Goal: Information Seeking & Learning: Learn about a topic

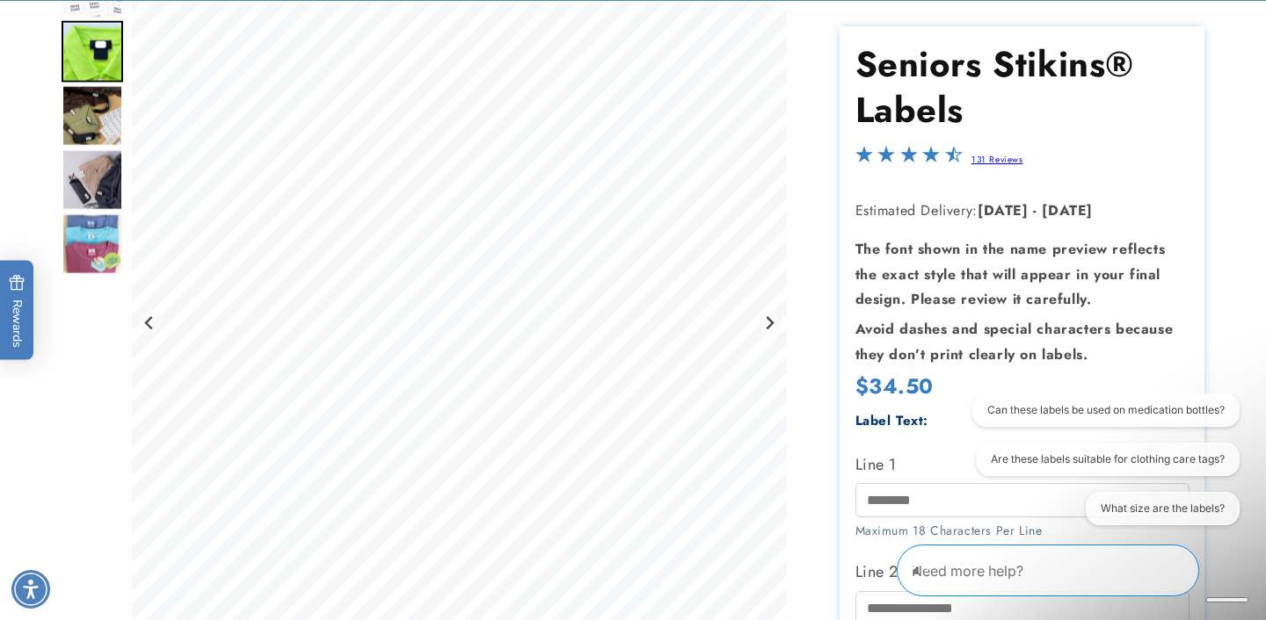
scroll to position [215, 0]
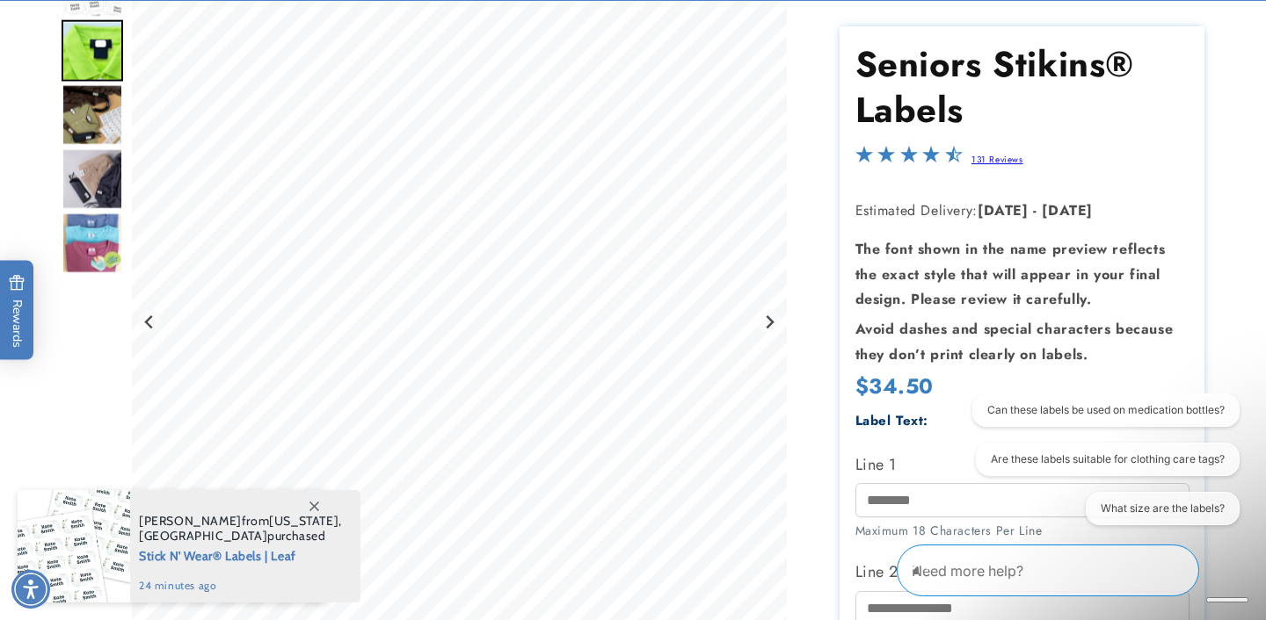
click at [105, 110] on img "Go to slide 3" at bounding box center [93, 114] width 62 height 62
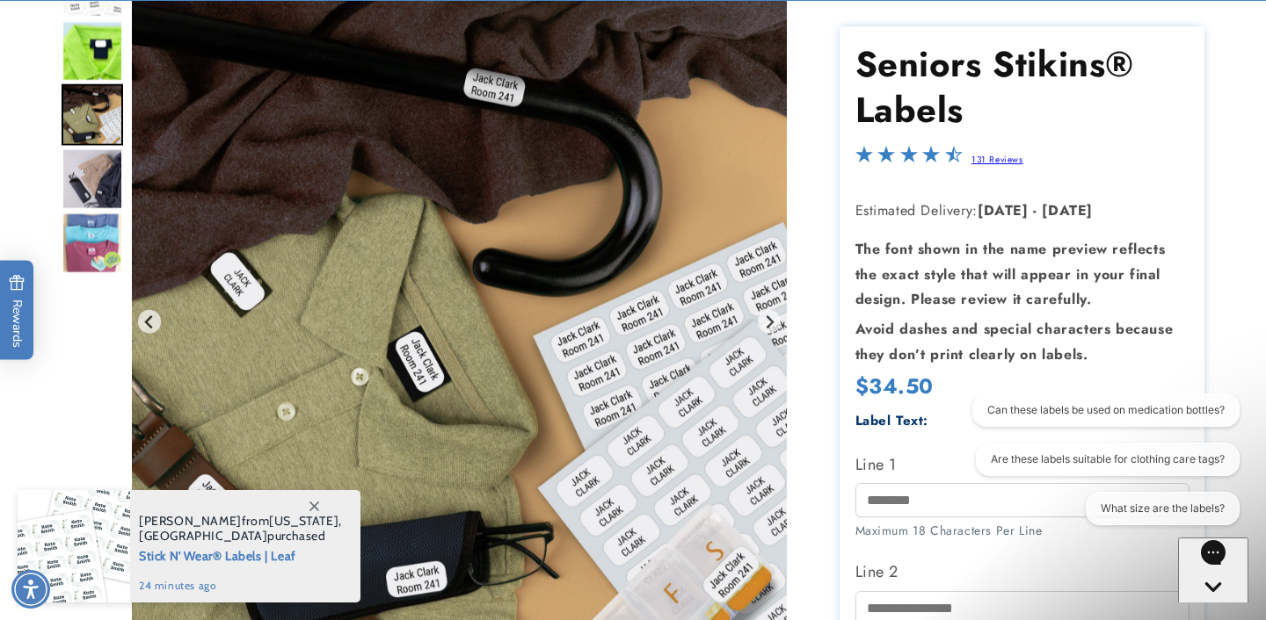
click at [101, 177] on img "Go to slide 4" at bounding box center [93, 179] width 62 height 62
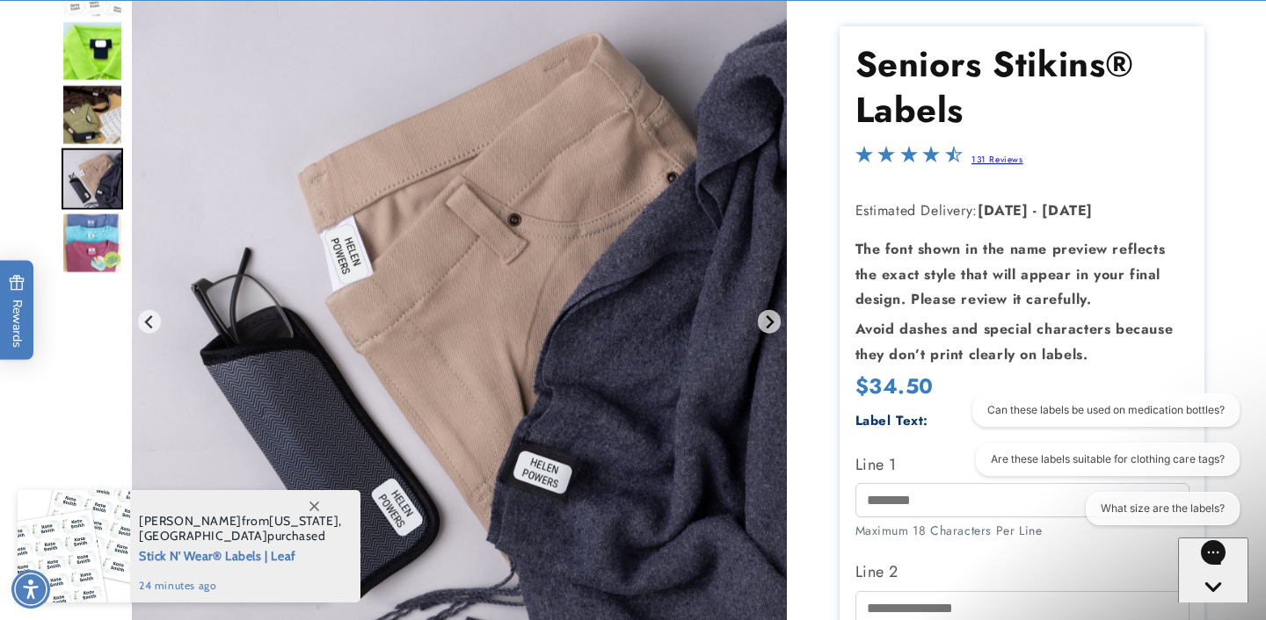
click at [111, 230] on img "Go to slide 5" at bounding box center [93, 243] width 62 height 62
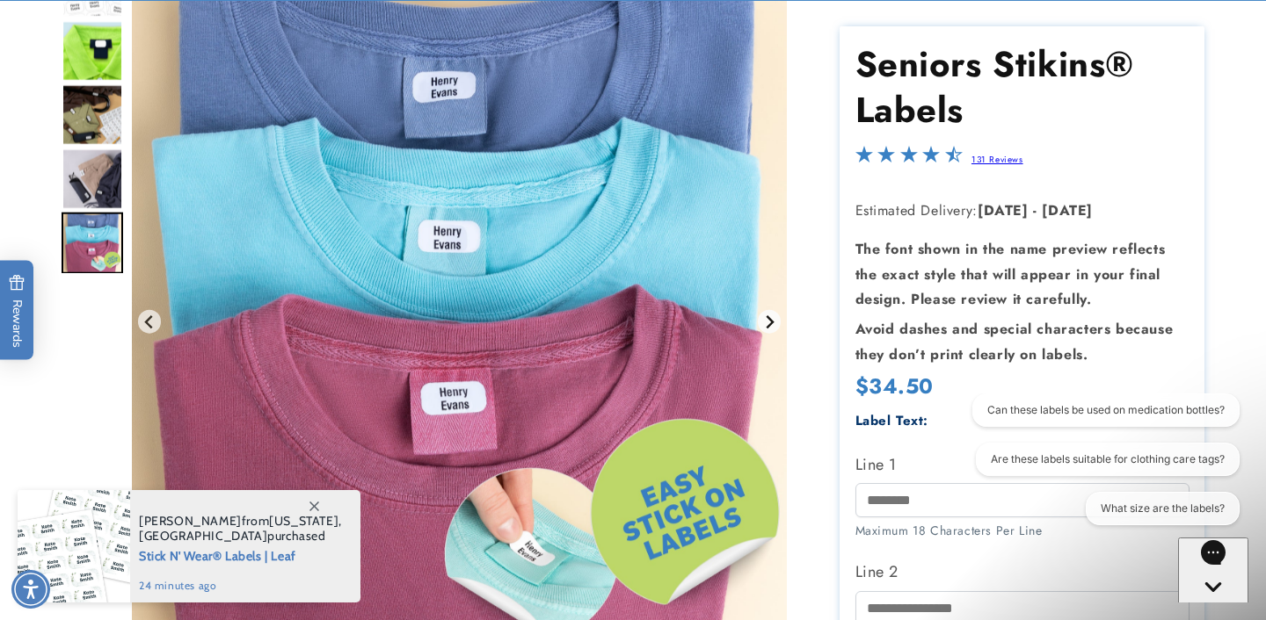
click at [770, 323] on icon "Go to first slide" at bounding box center [769, 322] width 14 height 14
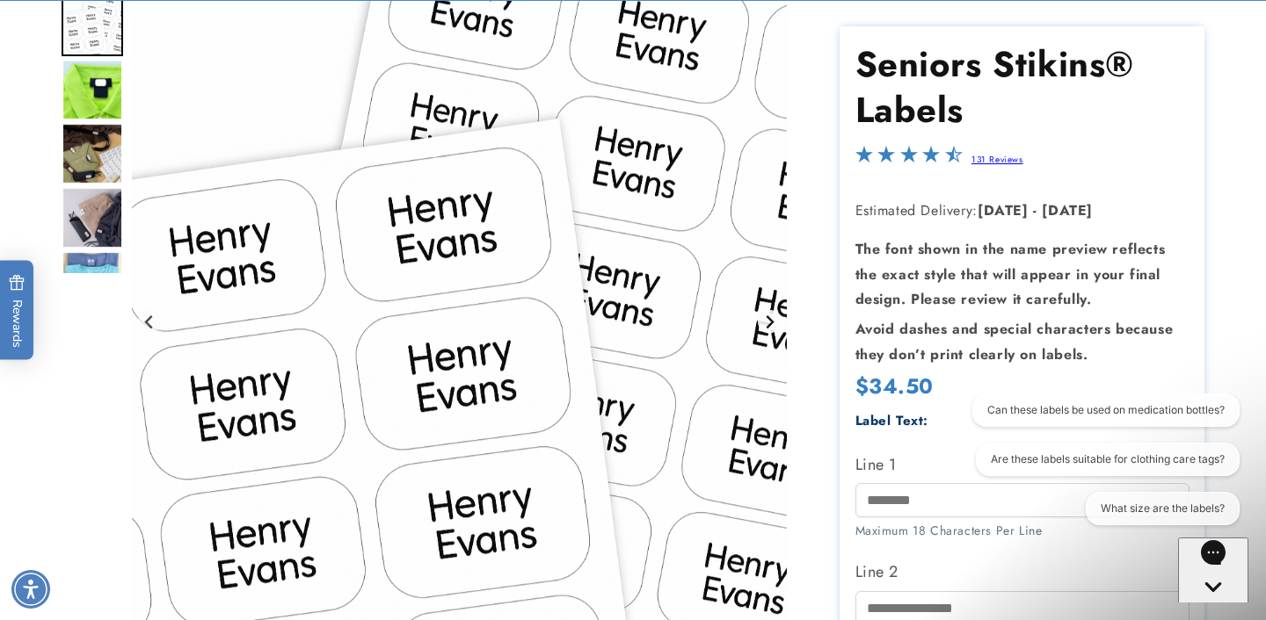
click at [770, 323] on icon "Next slide" at bounding box center [769, 322] width 14 height 14
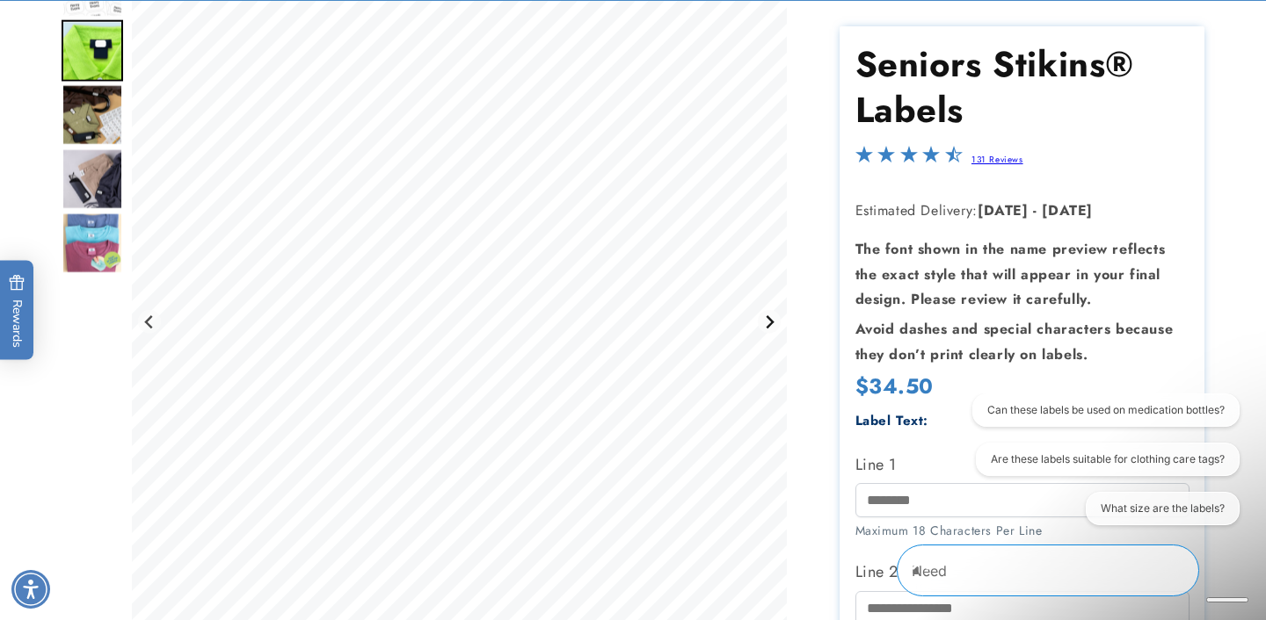
click at [770, 323] on icon "Next slide" at bounding box center [769, 322] width 14 height 14
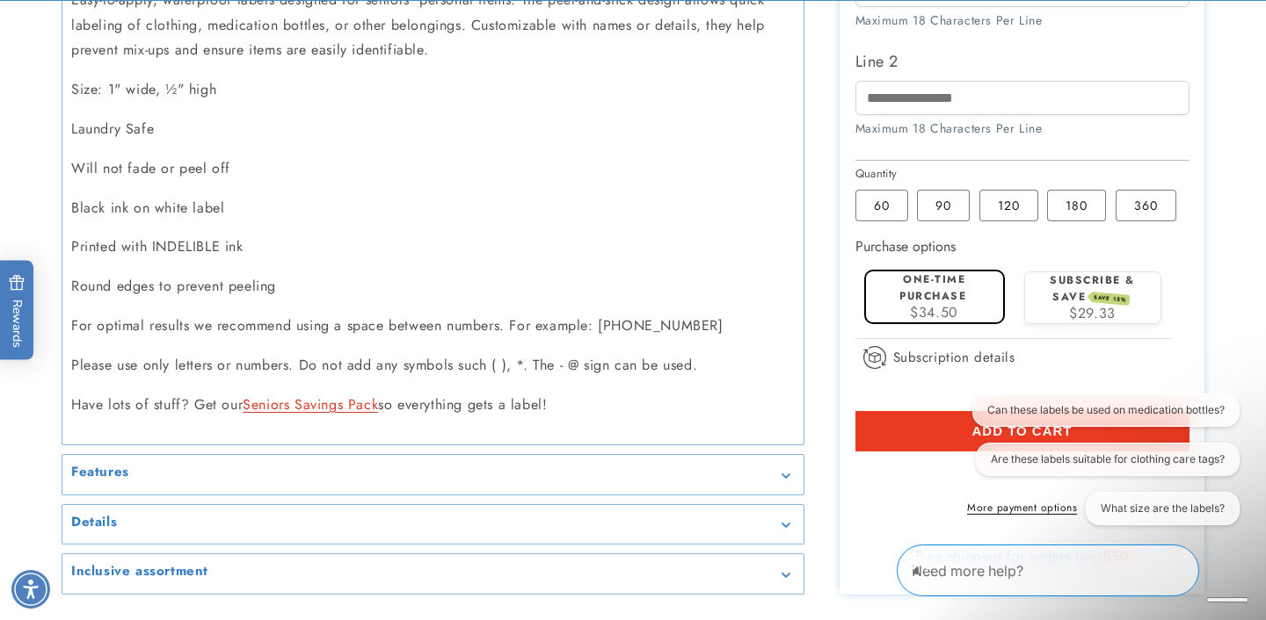
scroll to position [1027, 0]
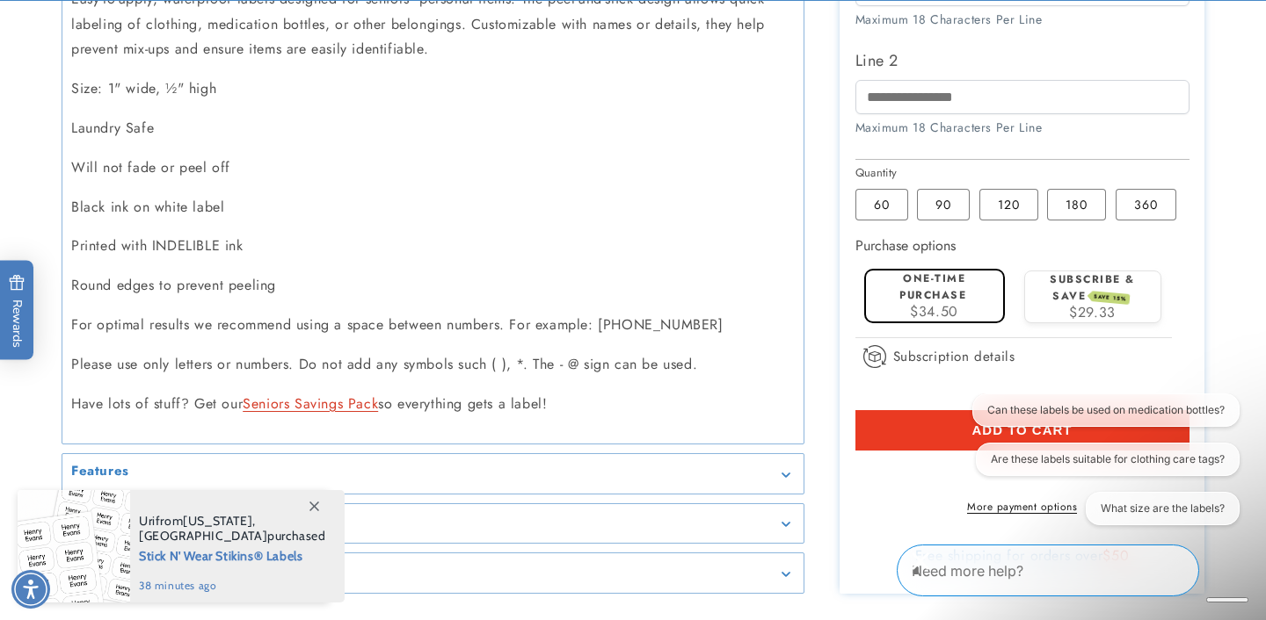
click at [786, 468] on div "Features" at bounding box center [432, 474] width 723 height 13
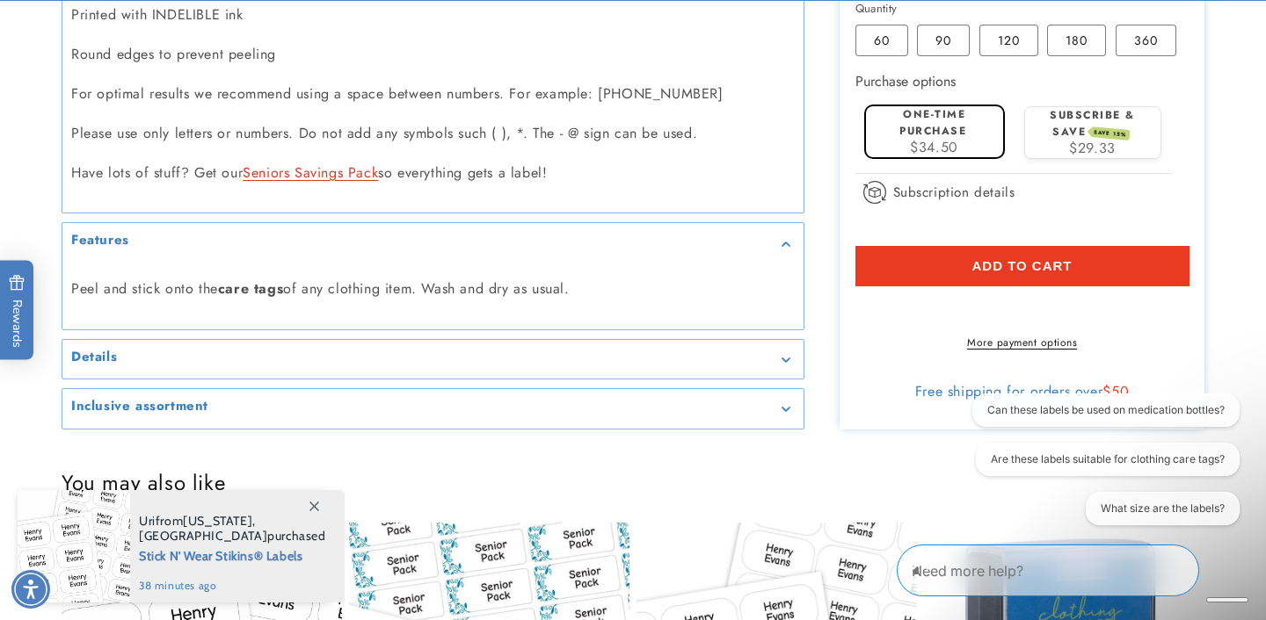
scroll to position [1261, 0]
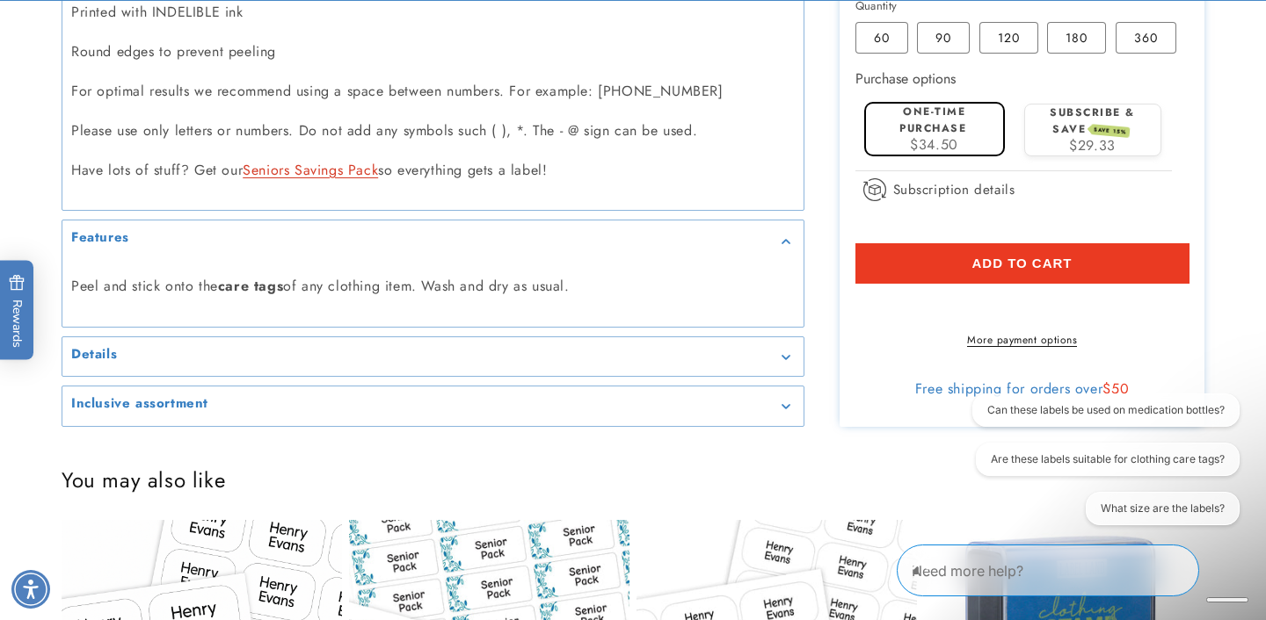
click at [787, 351] on div "Details" at bounding box center [432, 357] width 723 height 13
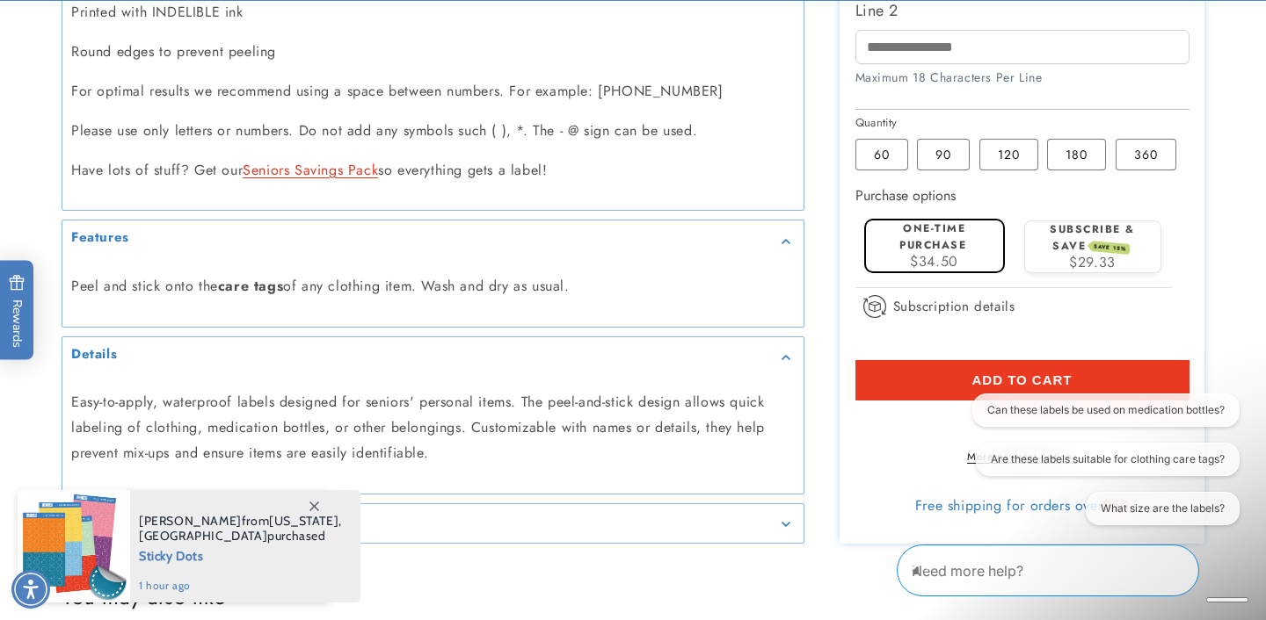
click at [787, 518] on div "Inclusive assortment" at bounding box center [432, 524] width 723 height 13
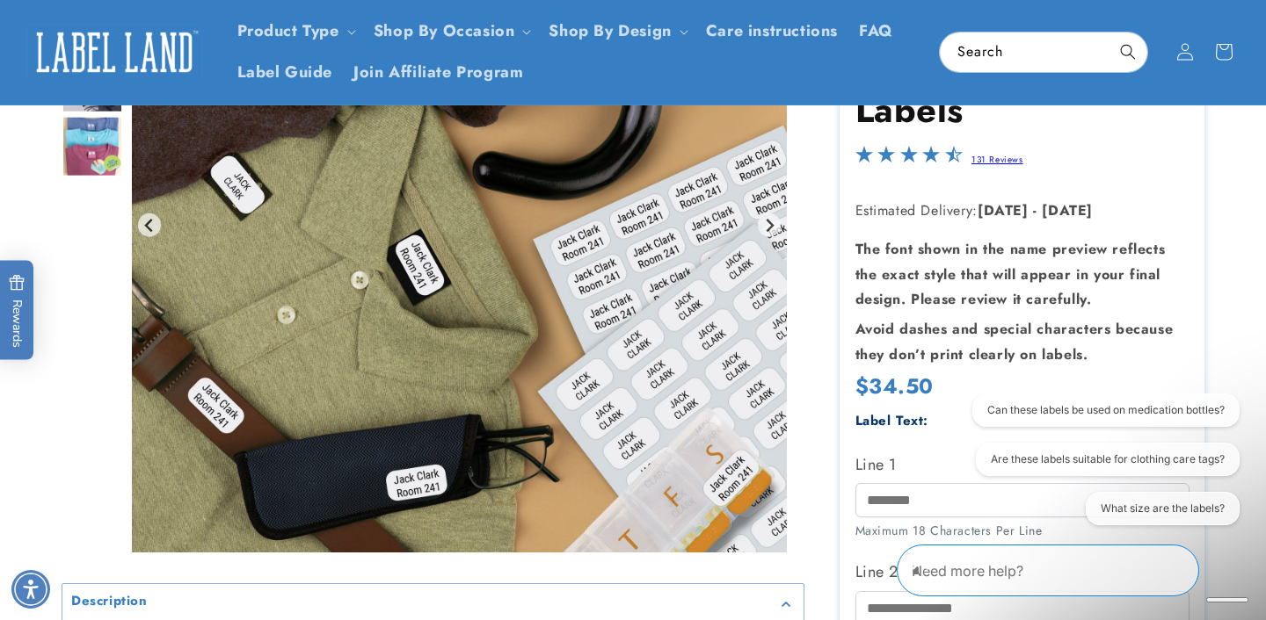
scroll to position [301, 0]
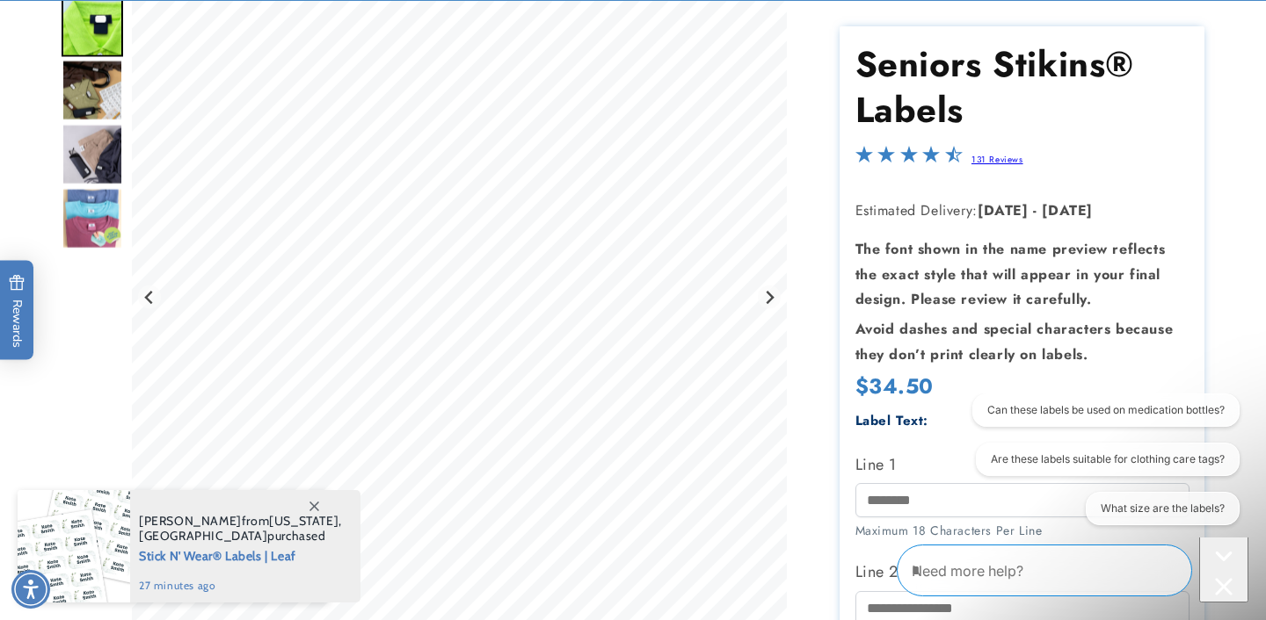
scroll to position [241, 0]
click at [772, 293] on icon "Next slide" at bounding box center [769, 296] width 8 height 13
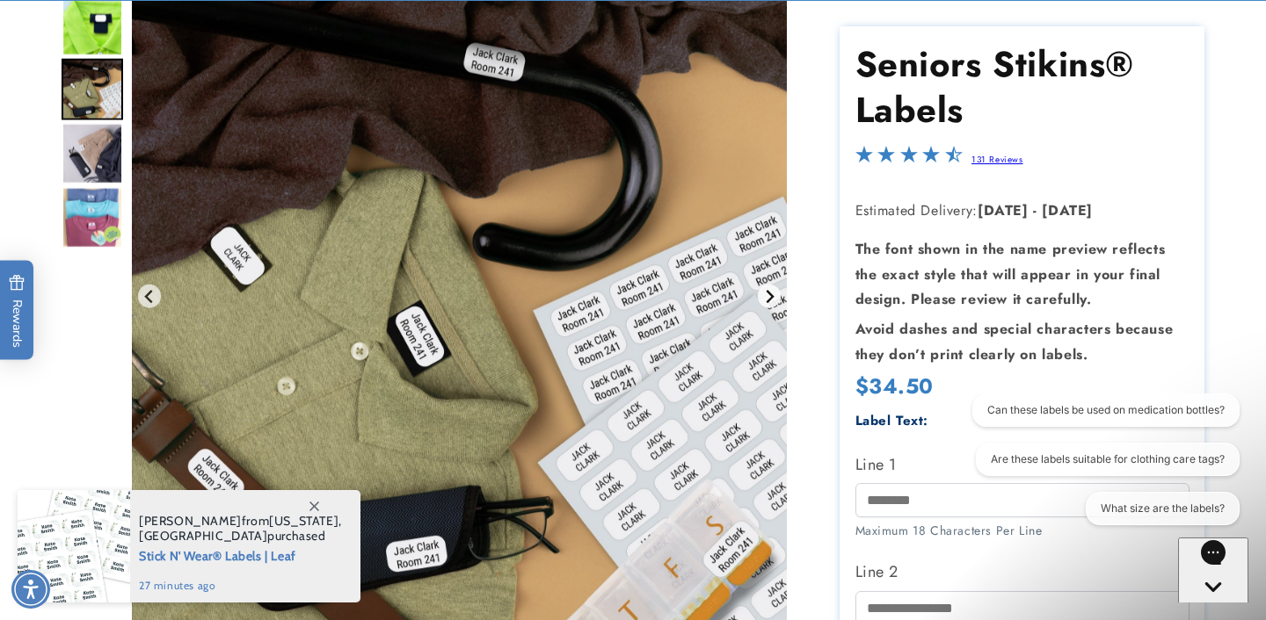
click at [772, 293] on icon "Next slide" at bounding box center [769, 296] width 8 height 13
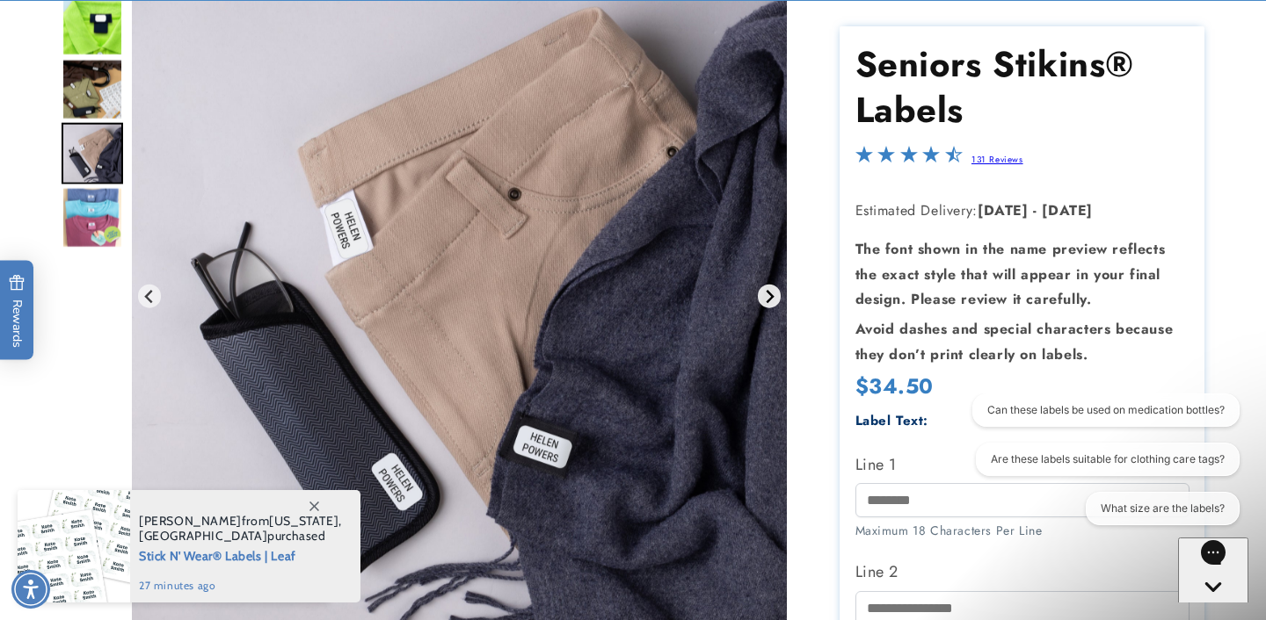
click at [772, 293] on icon "Next slide" at bounding box center [769, 296] width 8 height 13
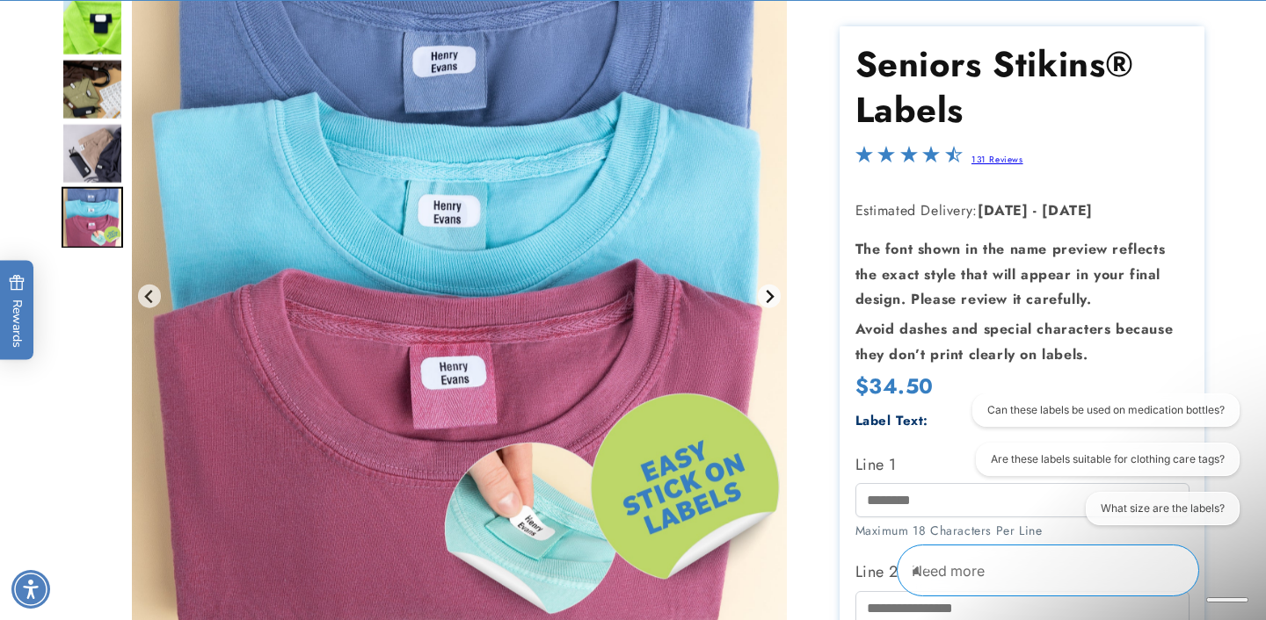
click at [772, 293] on icon "Go to first slide" at bounding box center [769, 296] width 8 height 13
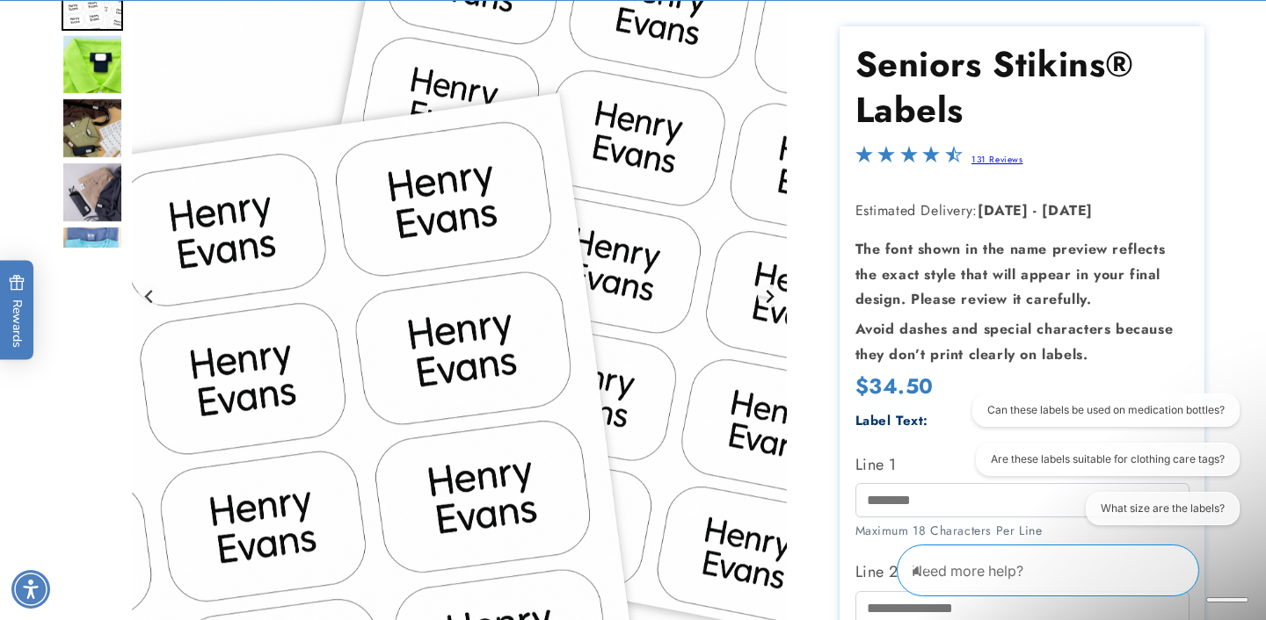
click at [772, 293] on icon "Next slide" at bounding box center [769, 296] width 8 height 13
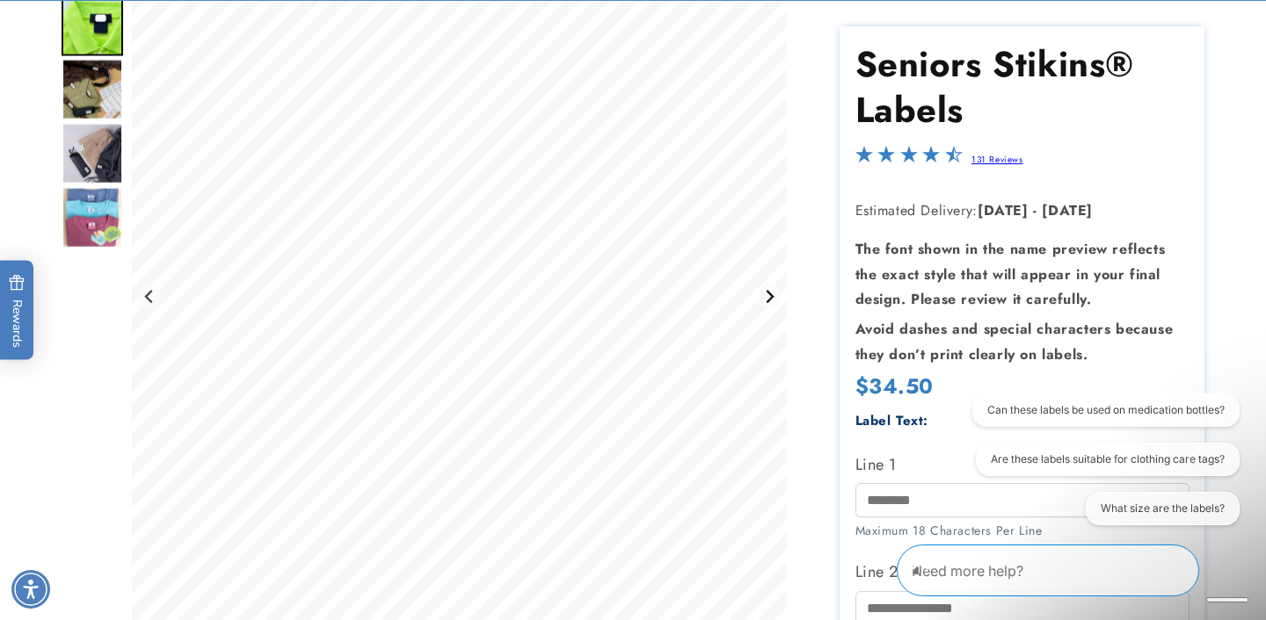
click at [771, 292] on icon "Next slide" at bounding box center [769, 296] width 8 height 13
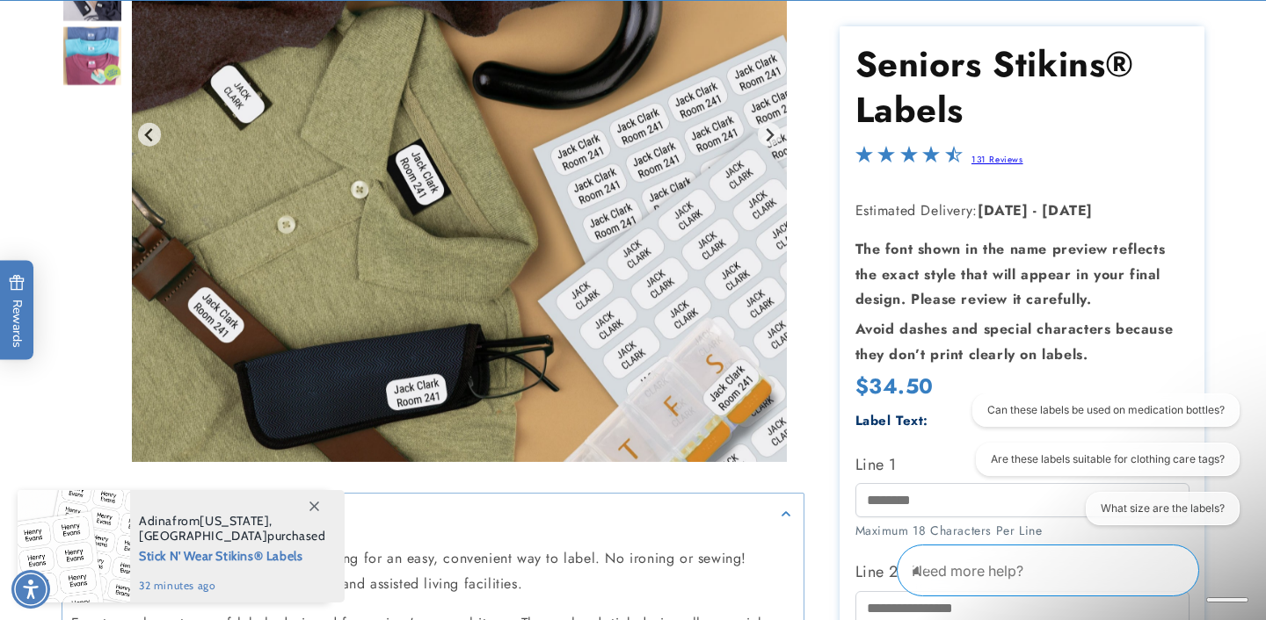
scroll to position [443, 0]
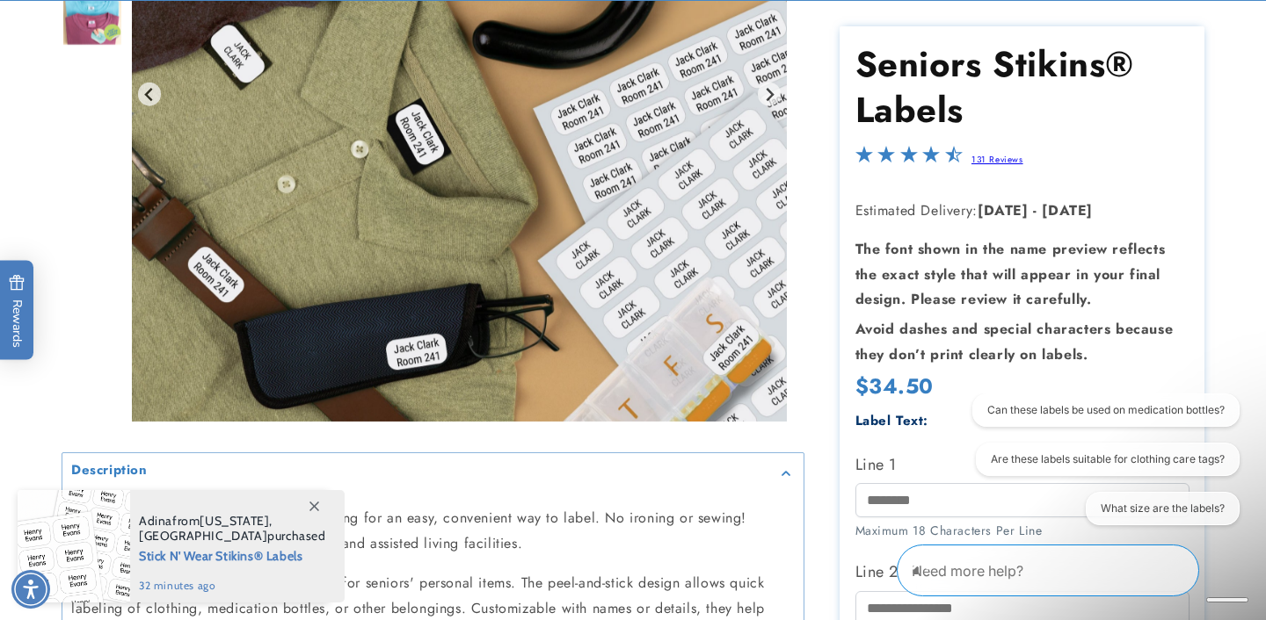
click at [929, 569] on icon "Close conversation starters" at bounding box center [920, 562] width 18 height 18
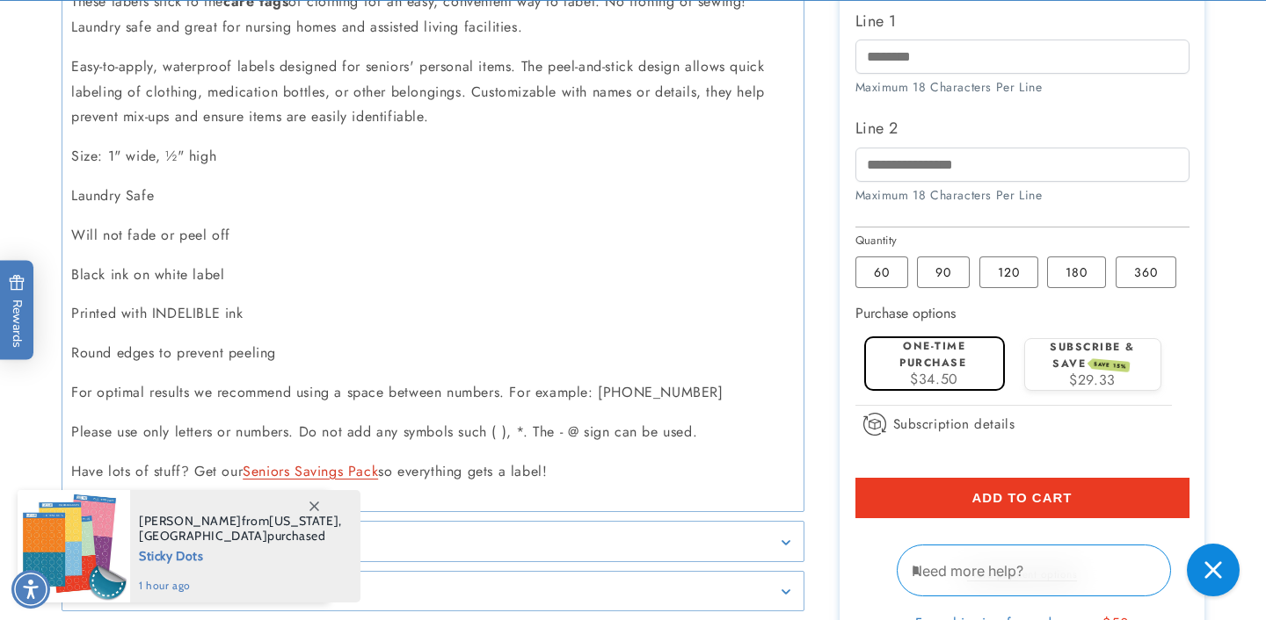
scroll to position [966, 0]
